Goal: Task Accomplishment & Management: Manage account settings

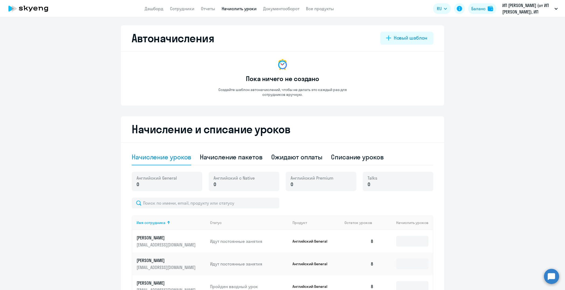
select select "10"
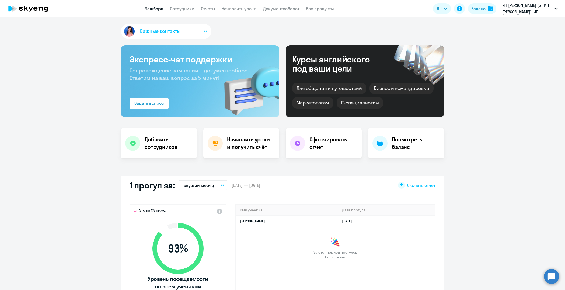
select select "30"
click at [227, 138] on h4 "Начислить уроки и получить счёт" at bounding box center [250, 143] width 47 height 15
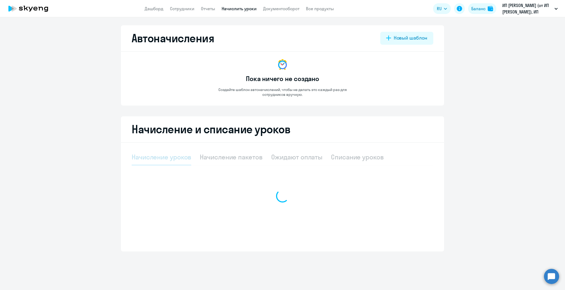
select select "10"
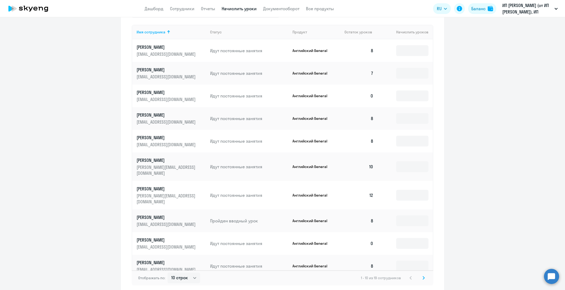
scroll to position [184, 0]
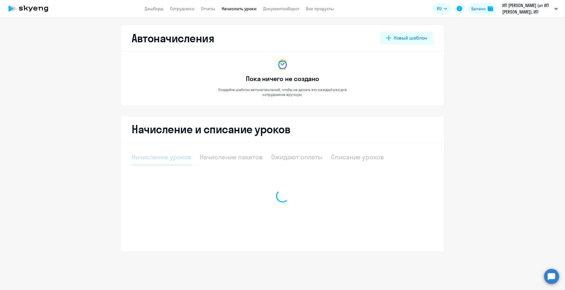
select select "10"
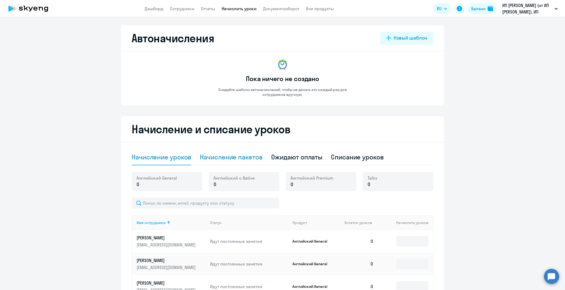
click at [248, 157] on div "Начисление пакетов" at bounding box center [231, 157] width 62 height 9
select select "10"
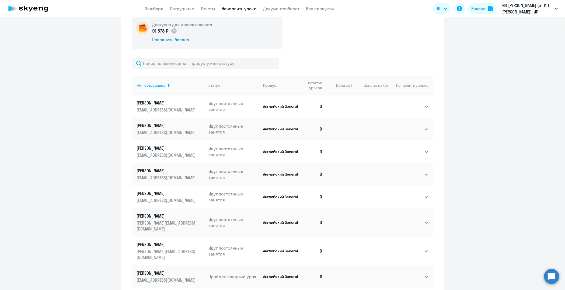
scroll to position [161, 0]
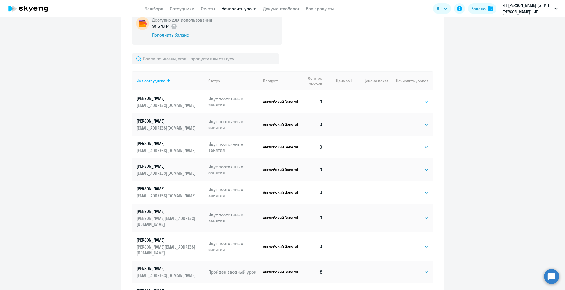
click at [406, 101] on select "Выбрать 4 8 16 32 64 96 128" at bounding box center [417, 102] width 22 height 6
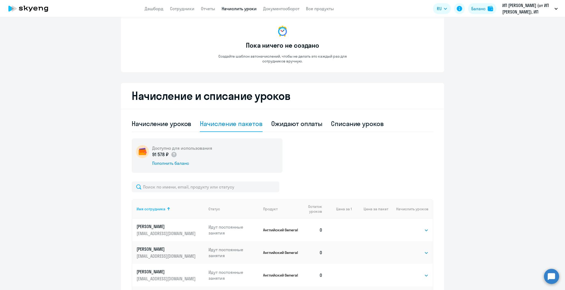
scroll to position [0, 0]
